Goal: Task Accomplishment & Management: Manage account settings

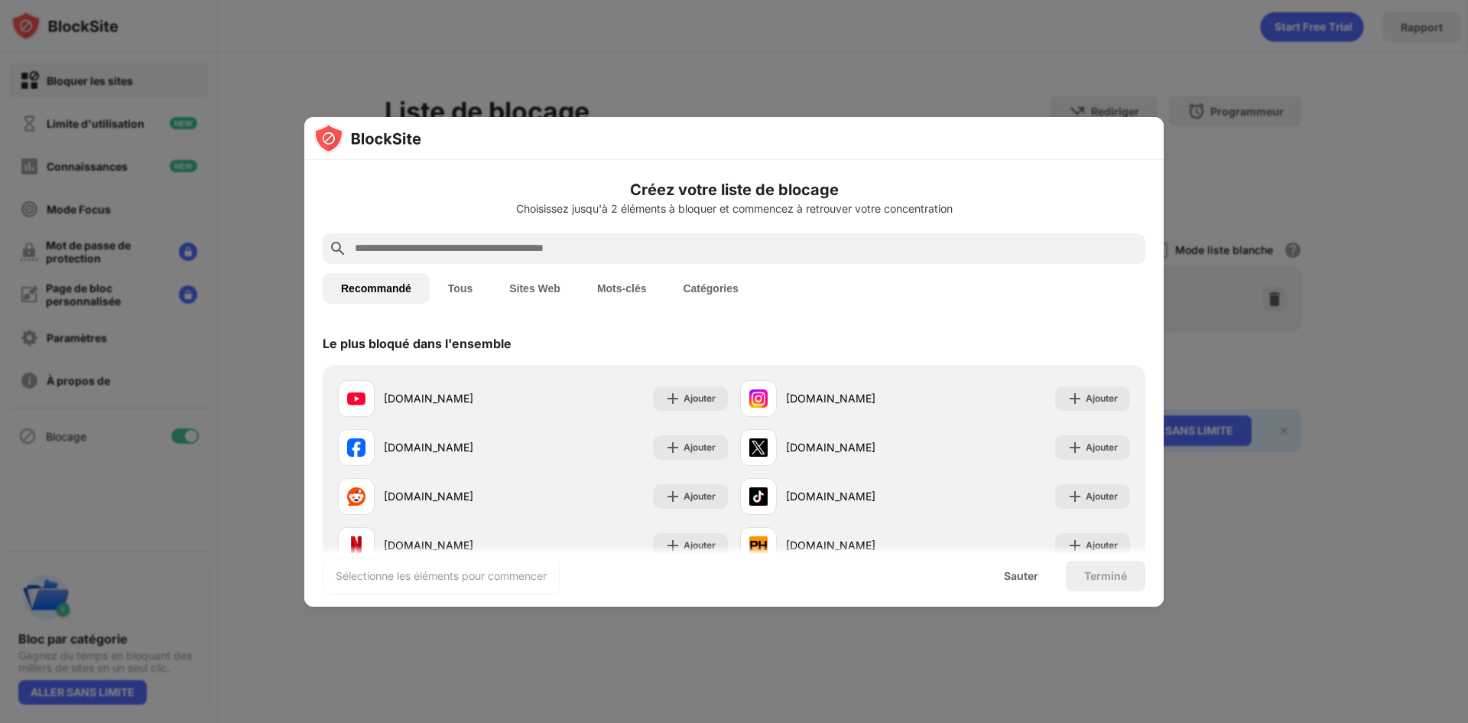
click at [249, 652] on div at bounding box center [734, 361] width 1468 height 723
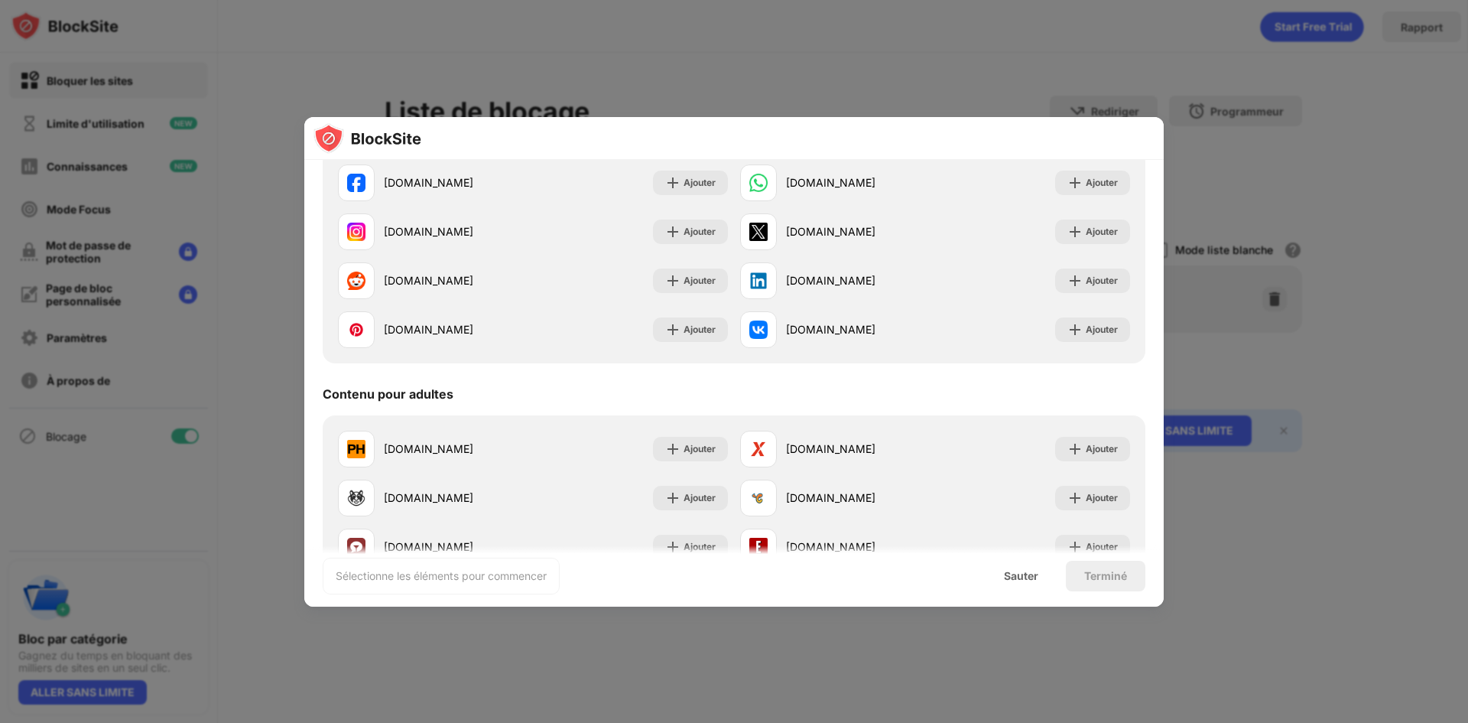
scroll to position [535, 0]
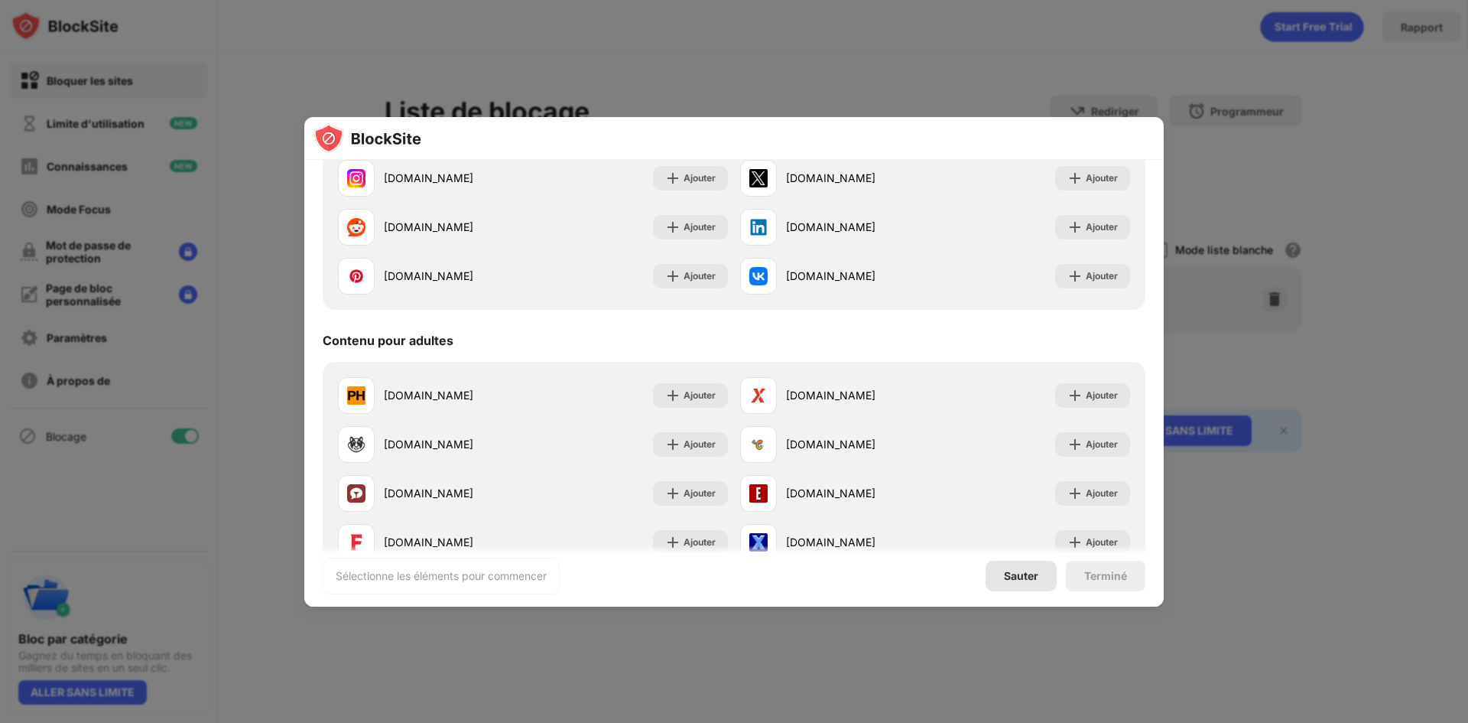
click at [991, 567] on div "Sauter" at bounding box center [1021, 576] width 71 height 31
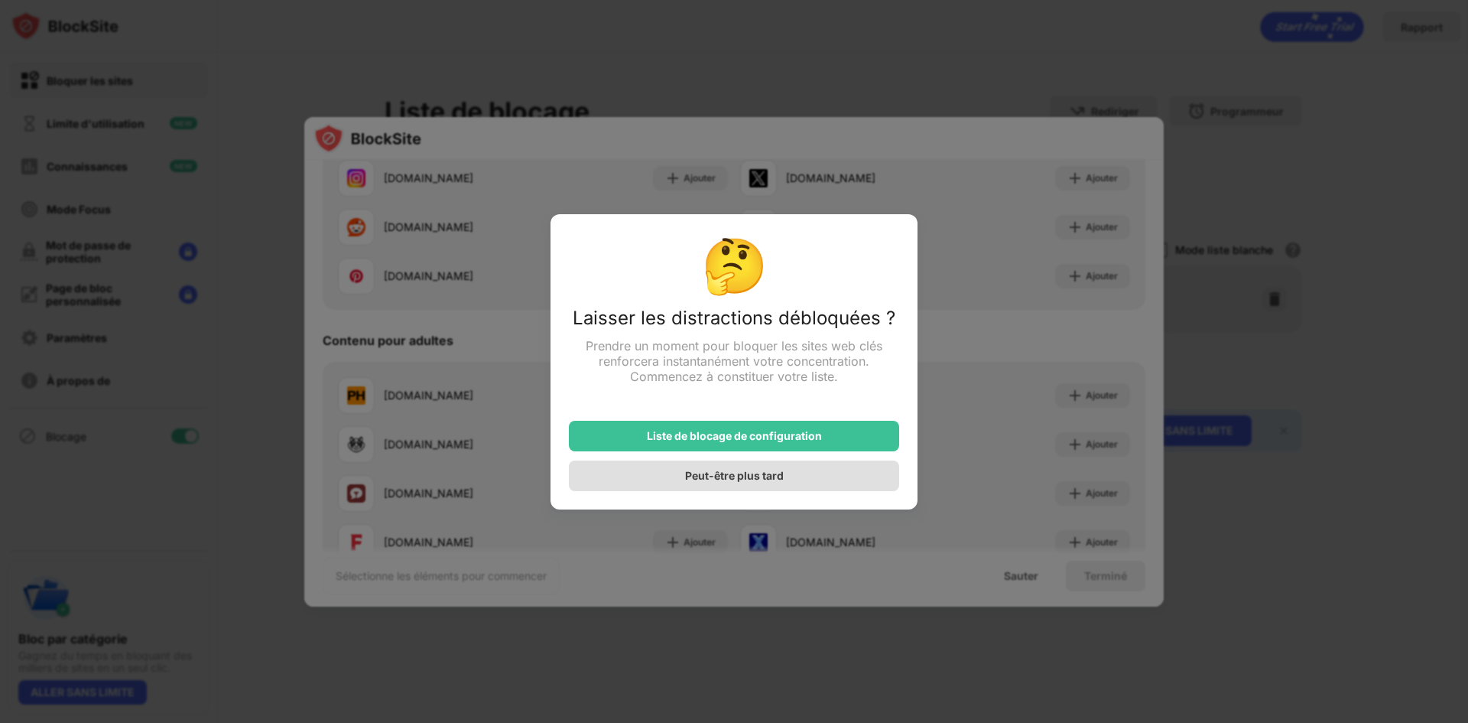
click at [786, 472] on div "Peut-être plus tard" at bounding box center [734, 475] width 330 height 31
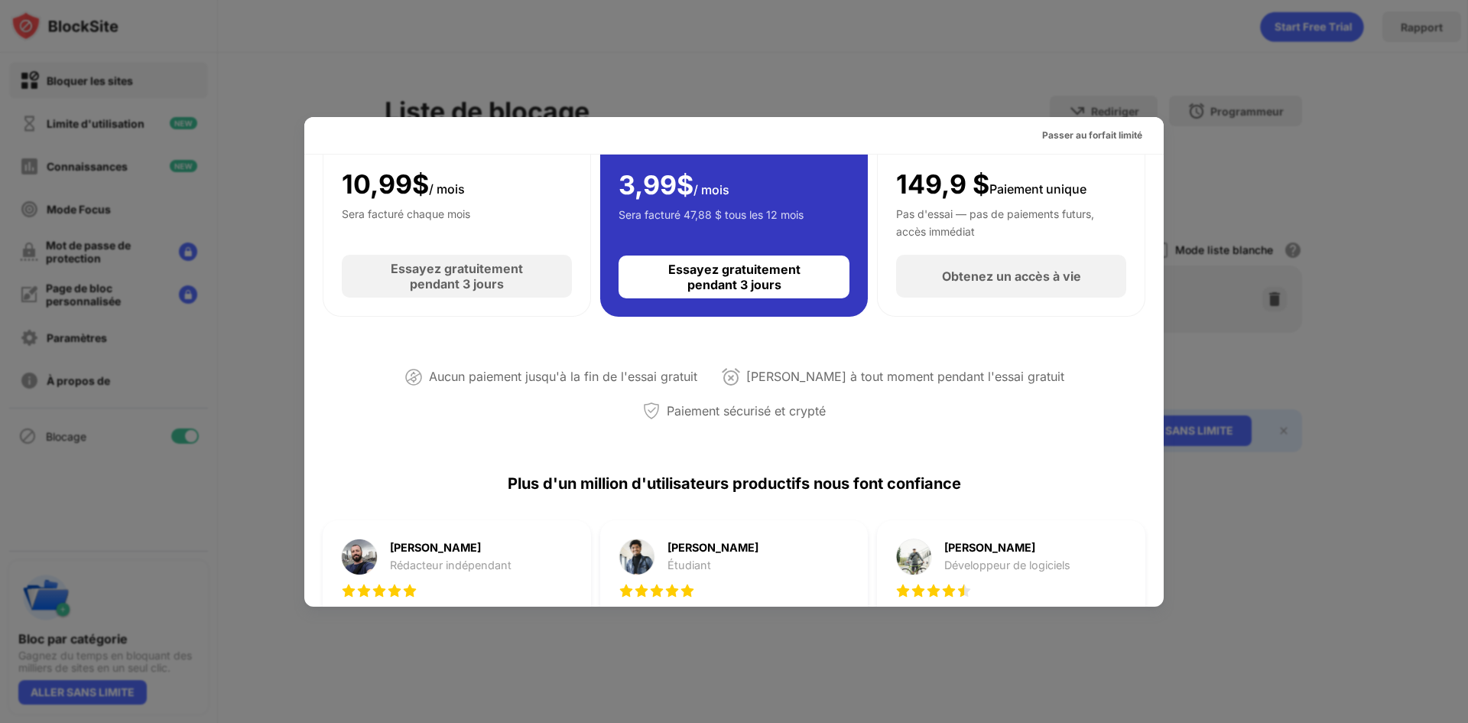
scroll to position [153, 0]
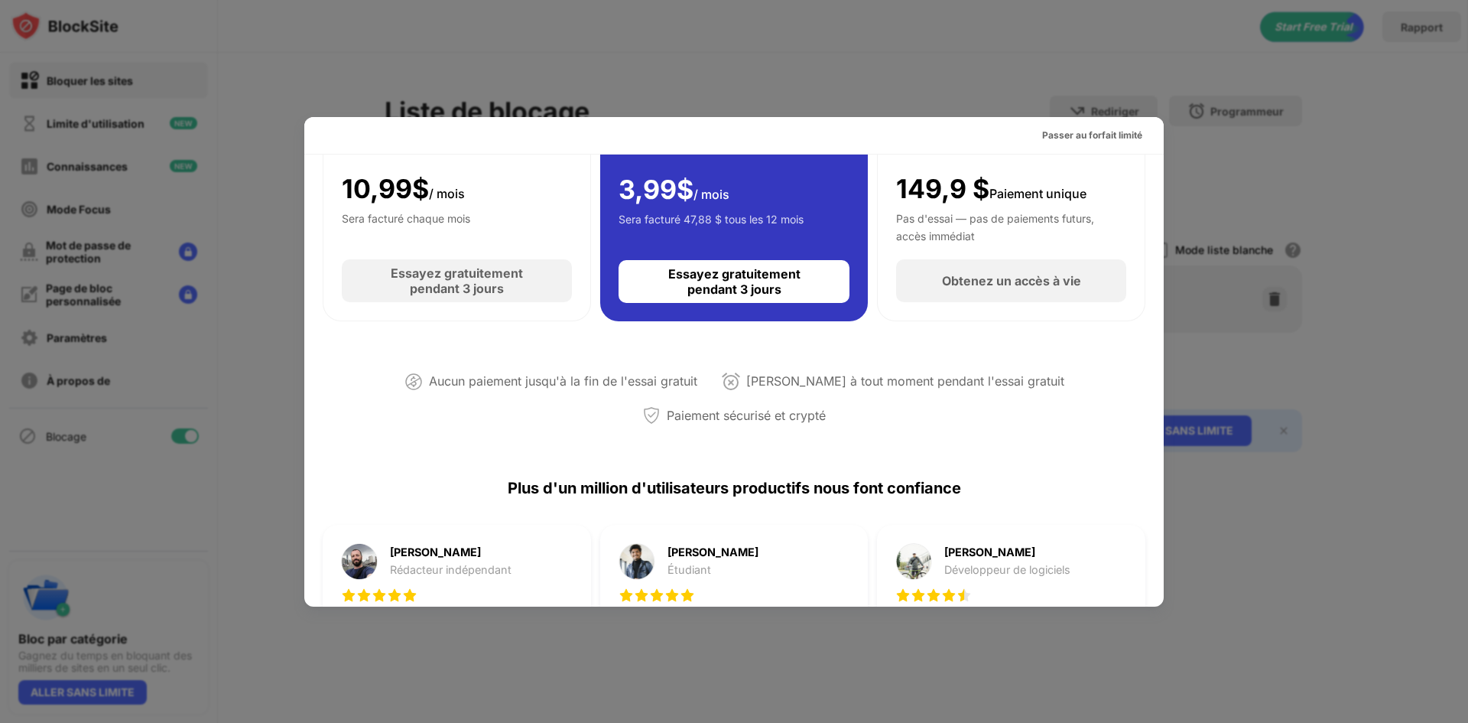
click at [245, 60] on div at bounding box center [734, 361] width 1468 height 723
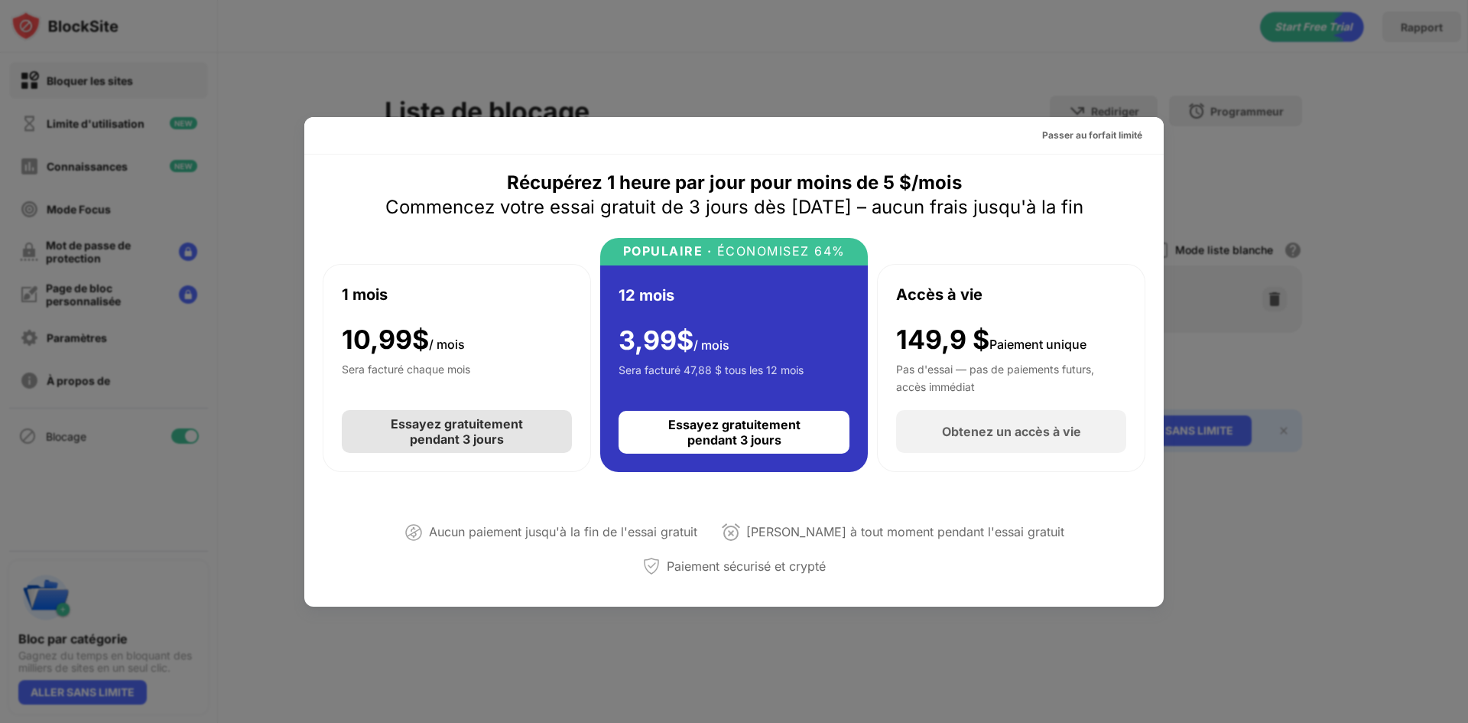
scroll to position [0, 0]
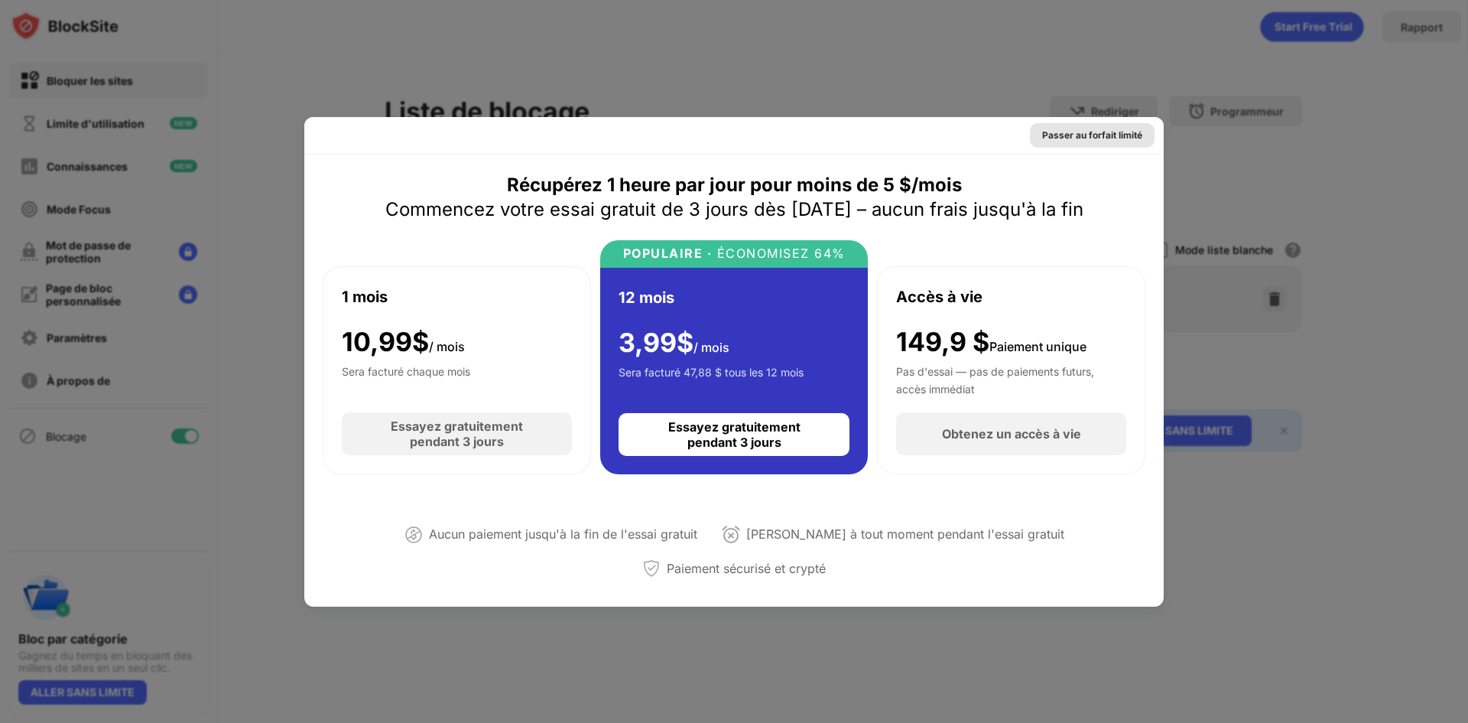
click at [1081, 139] on font "Passer au forfait limité" at bounding box center [1092, 134] width 100 height 11
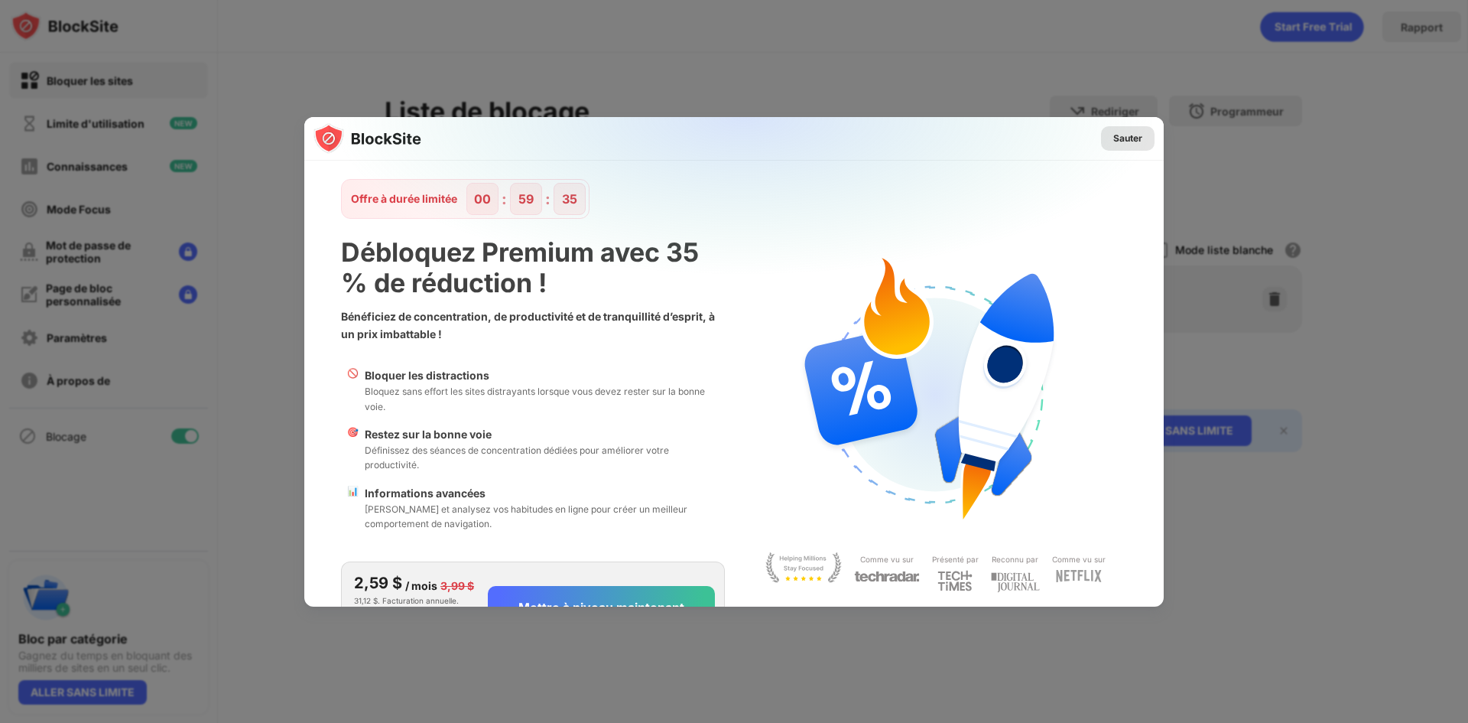
click at [1120, 137] on font "Sauter" at bounding box center [1127, 137] width 29 height 11
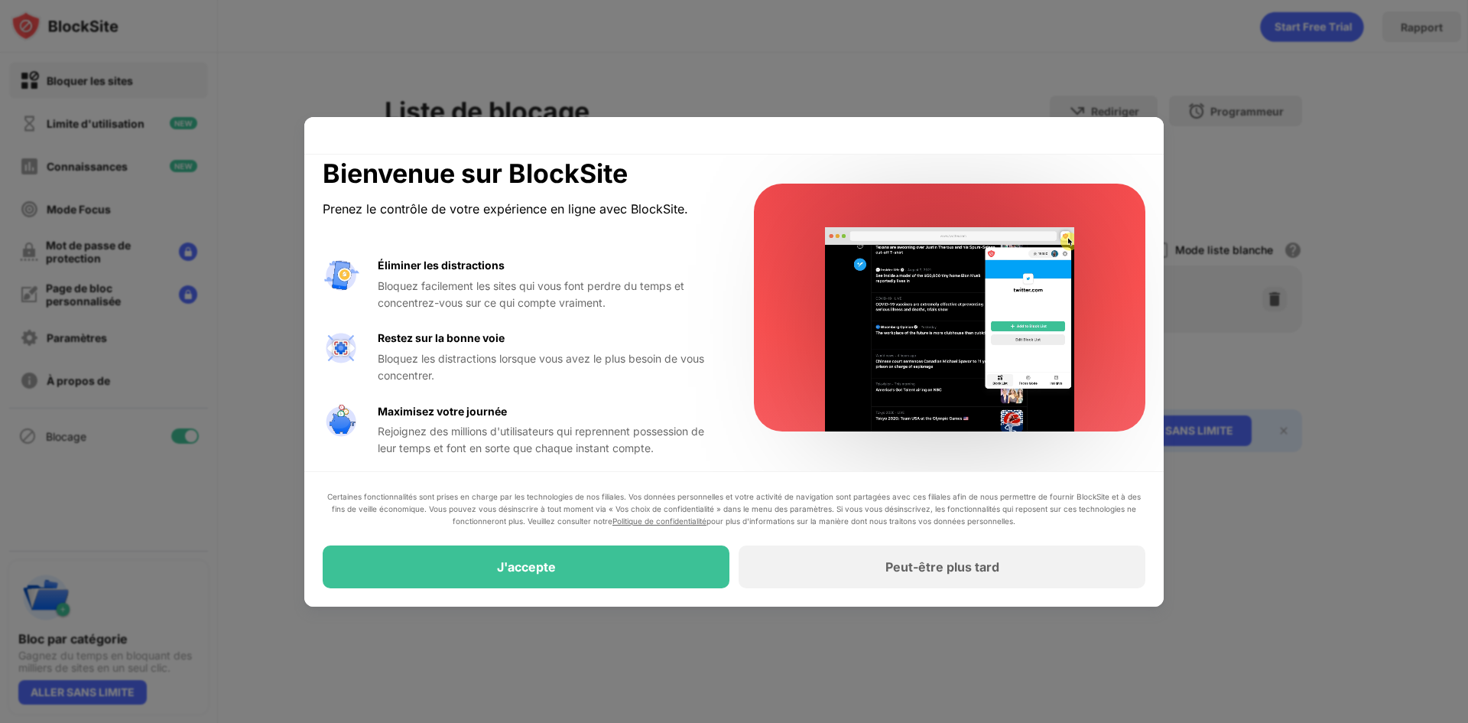
scroll to position [19, 0]
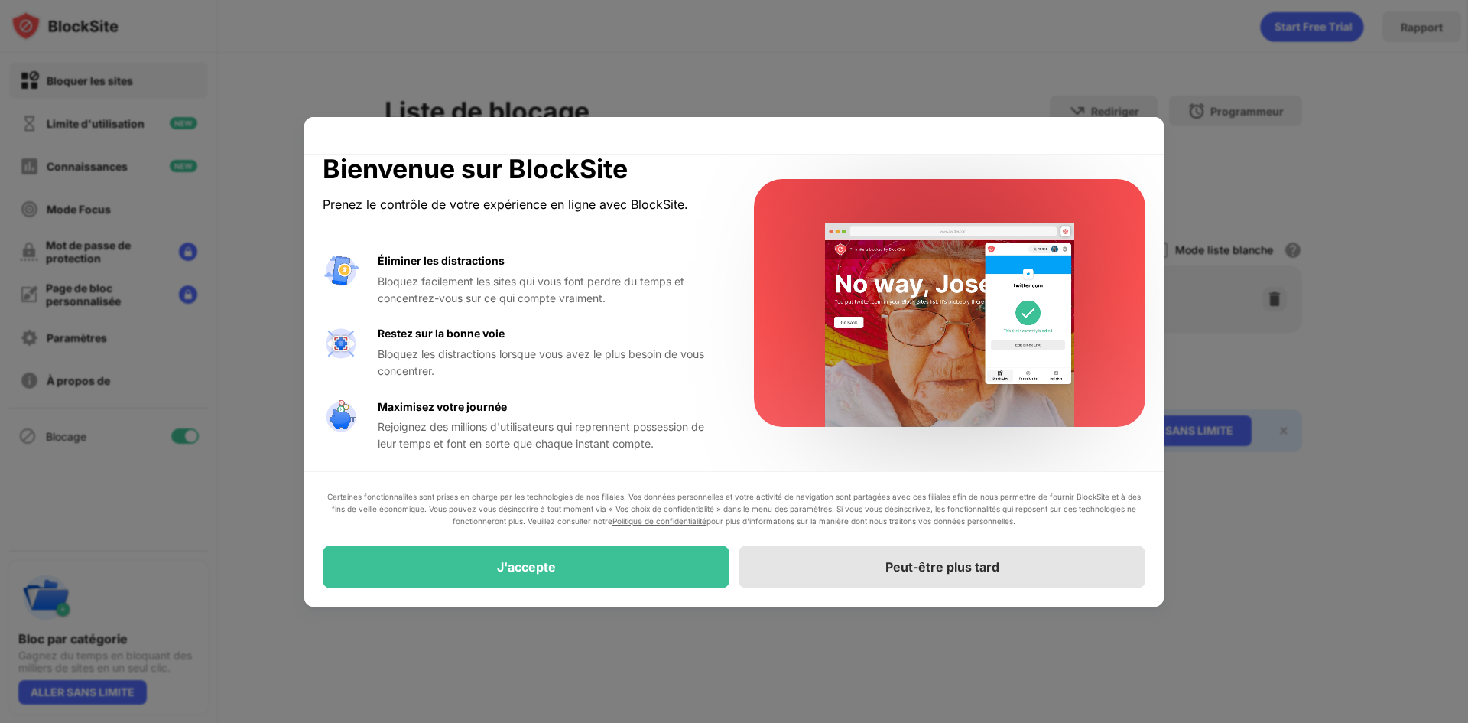
click at [928, 574] on font "Peut-être plus tard" at bounding box center [943, 566] width 114 height 15
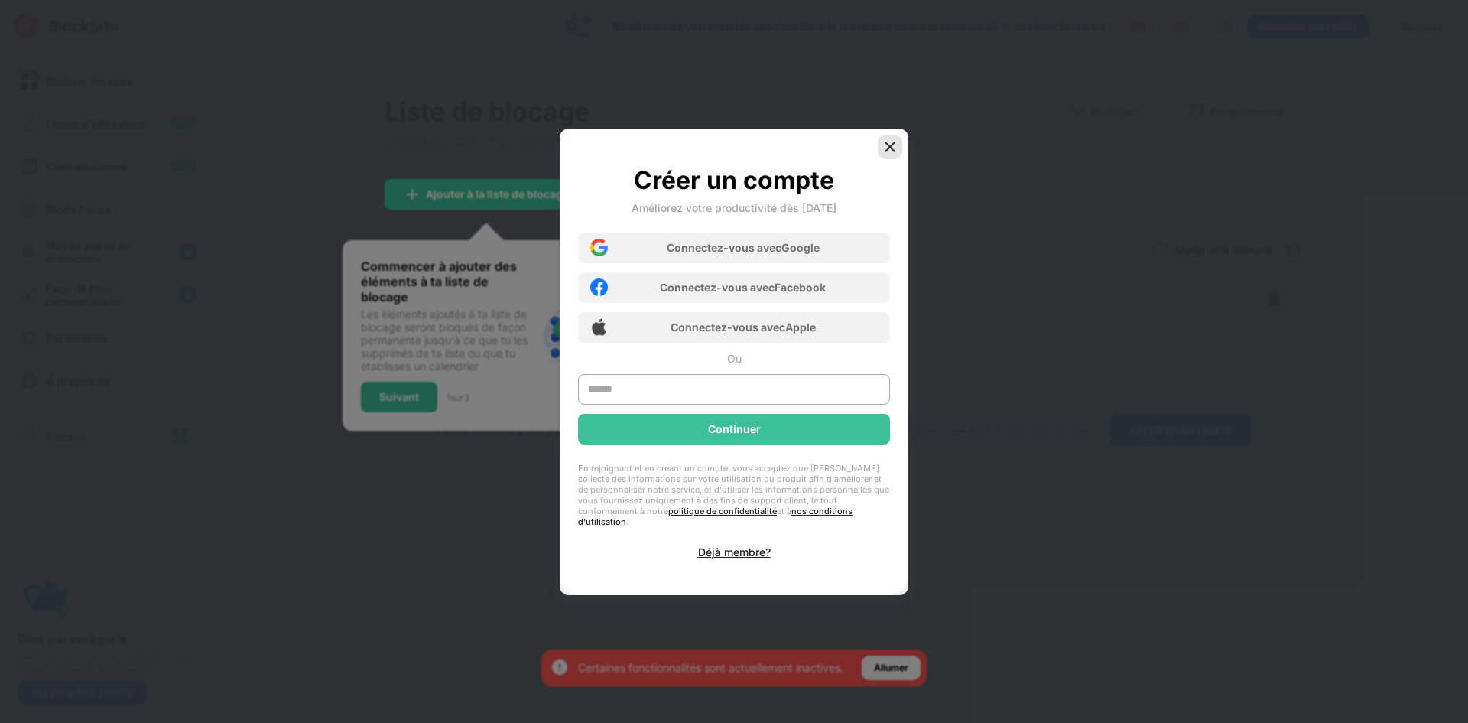
click at [896, 145] on img at bounding box center [890, 146] width 15 height 15
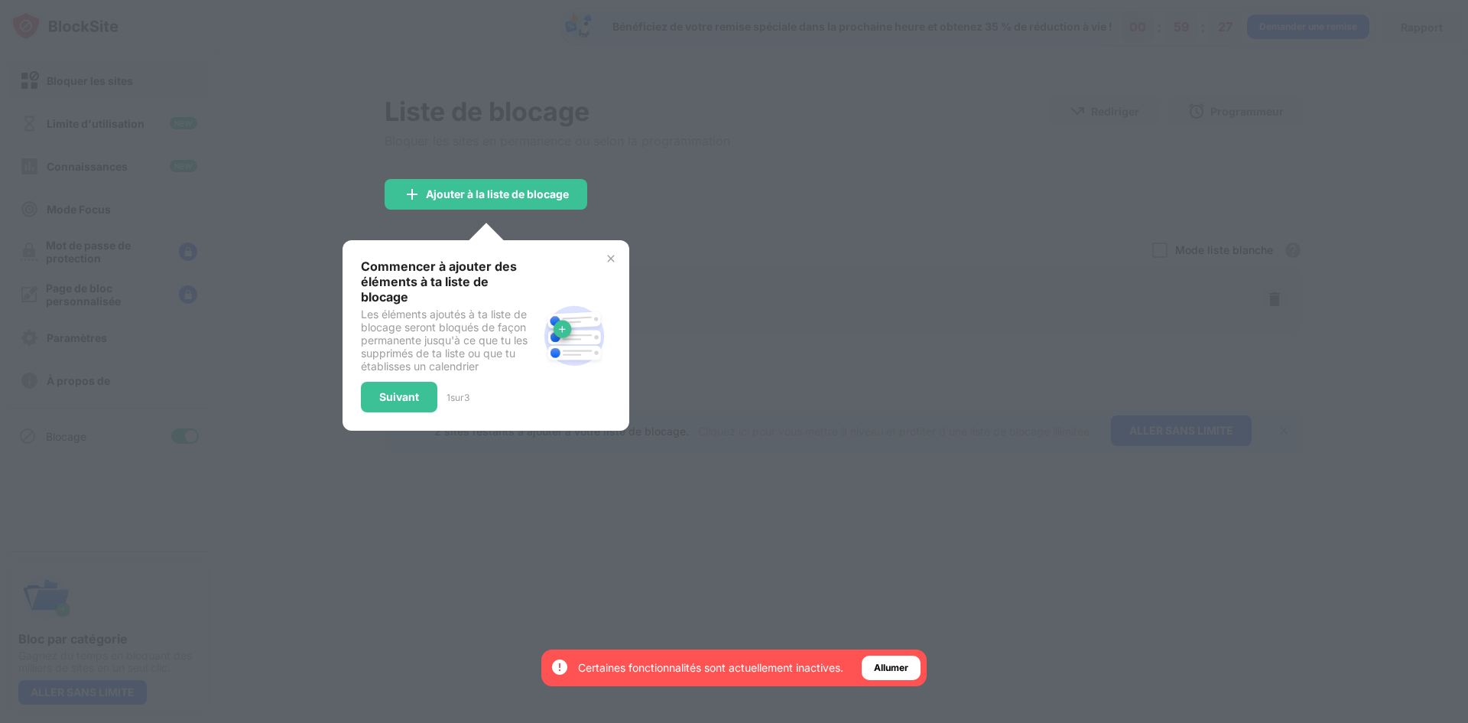
click at [617, 255] on img at bounding box center [611, 258] width 12 height 12
